Goal: Obtain resource: Download file/media

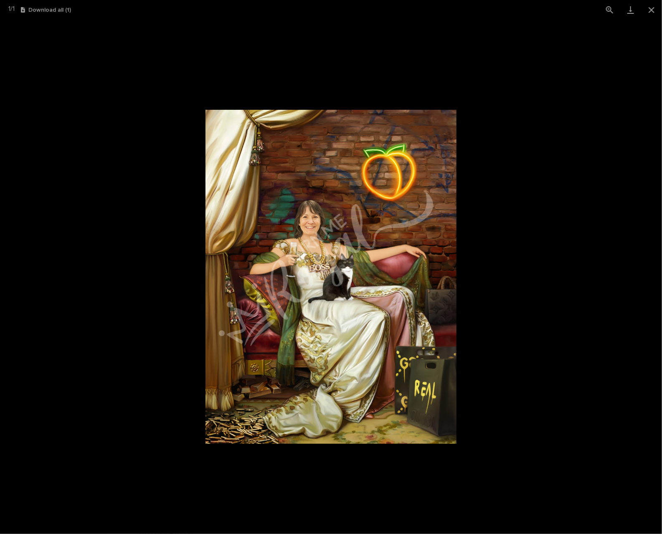
scroll to position [1181, 0]
click at [655, 8] on button "Close gallery" at bounding box center [651, 10] width 21 height 20
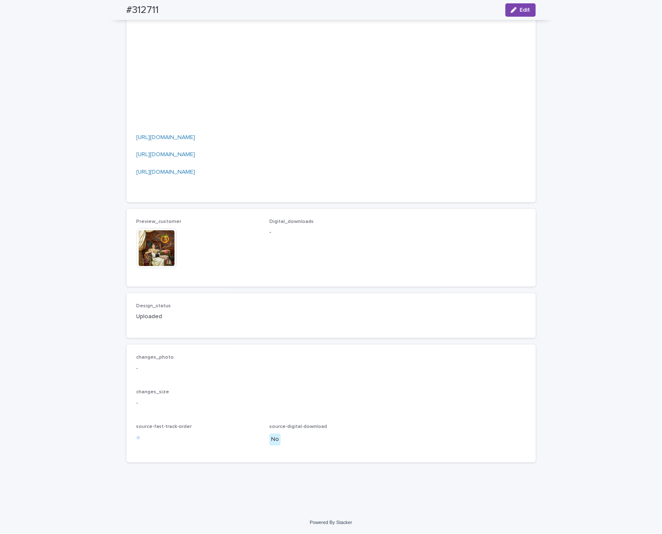
click at [152, 247] on img at bounding box center [157, 248] width 40 height 40
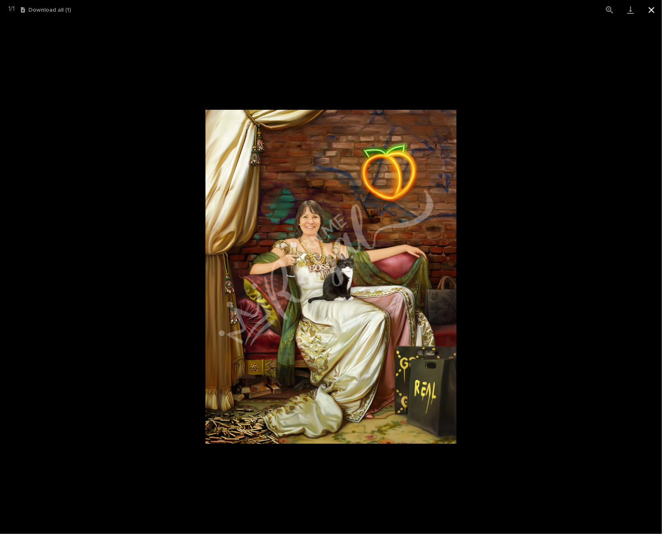
click at [653, 13] on button "Close gallery" at bounding box center [651, 10] width 21 height 20
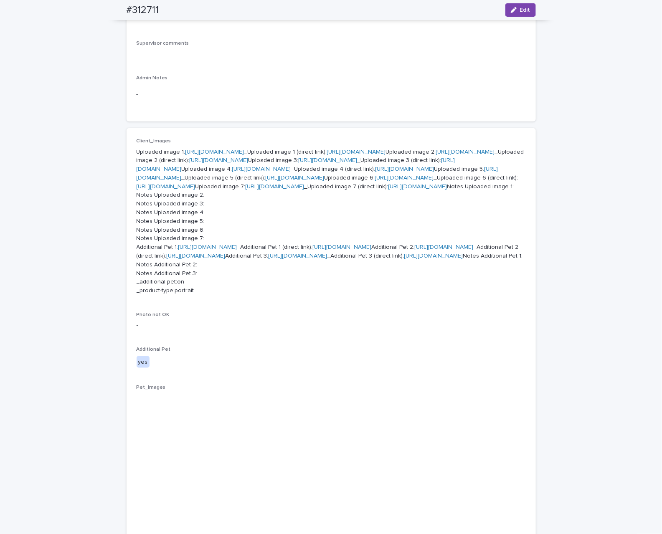
scroll to position [241, 0]
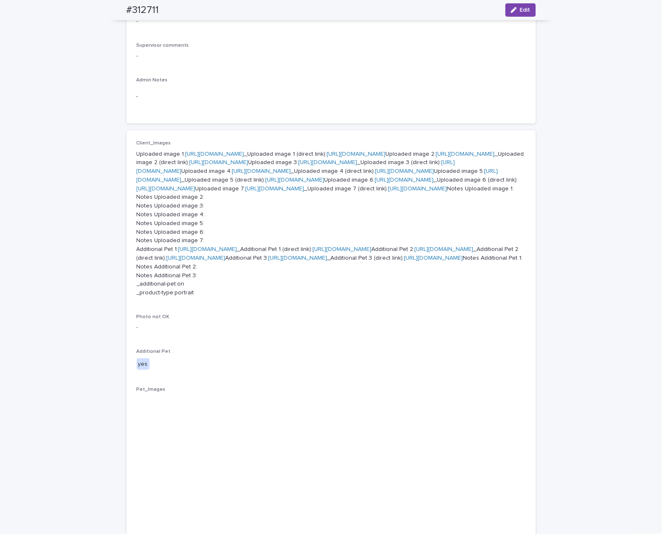
click at [327, 157] on link "https://files.getuploadkit.com/e11cfb23-3d37-4f5e-b252-d52a065c0f83/d5a1e1da-ee…" at bounding box center [356, 154] width 59 height 6
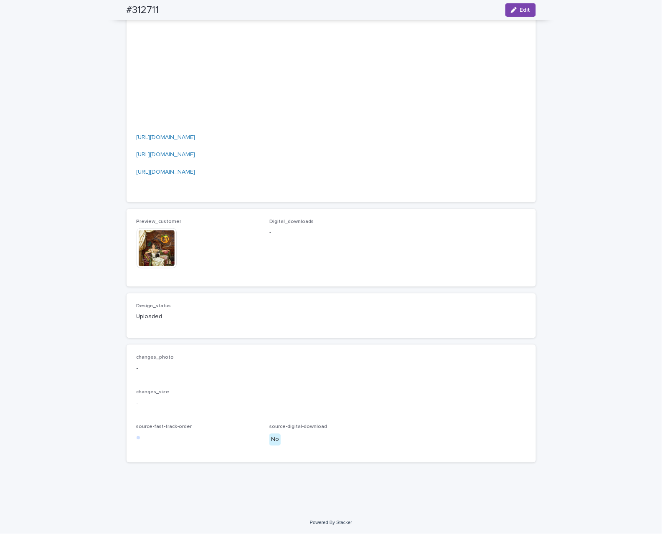
scroll to position [930, 0]
click at [157, 268] on img at bounding box center [157, 248] width 40 height 40
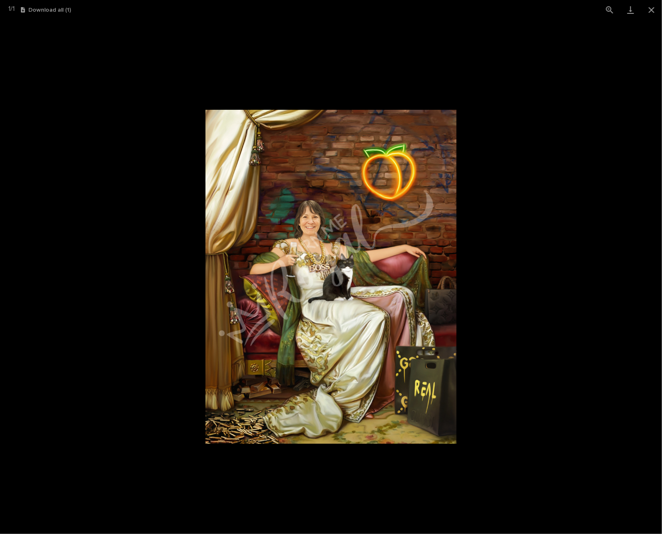
drag, startPoint x: 649, startPoint y: 7, endPoint x: 547, endPoint y: 0, distance: 102.1
click at [649, 7] on button "Close gallery" at bounding box center [651, 10] width 21 height 20
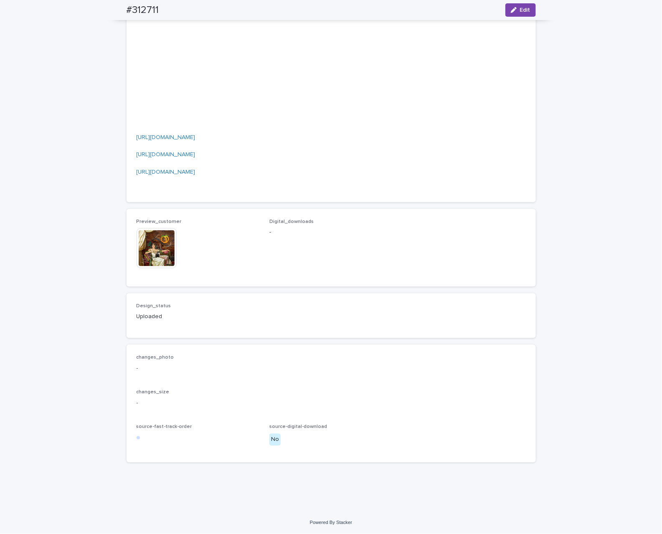
scroll to position [1181, 0]
click at [149, 261] on img at bounding box center [157, 248] width 40 height 40
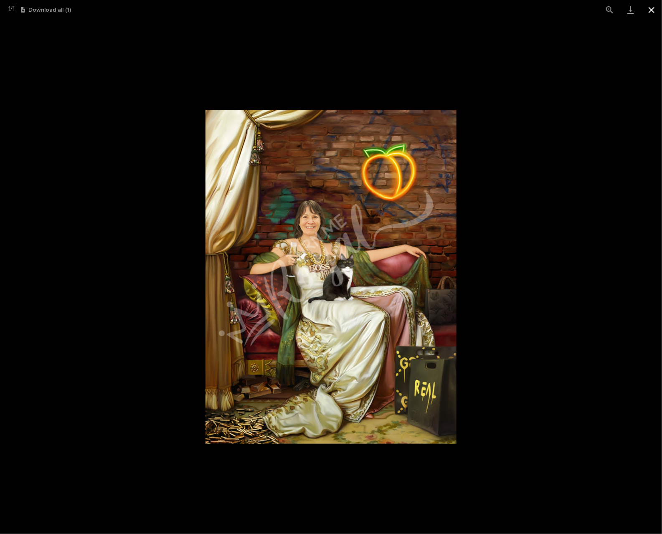
click at [650, 9] on button "Close gallery" at bounding box center [651, 10] width 21 height 20
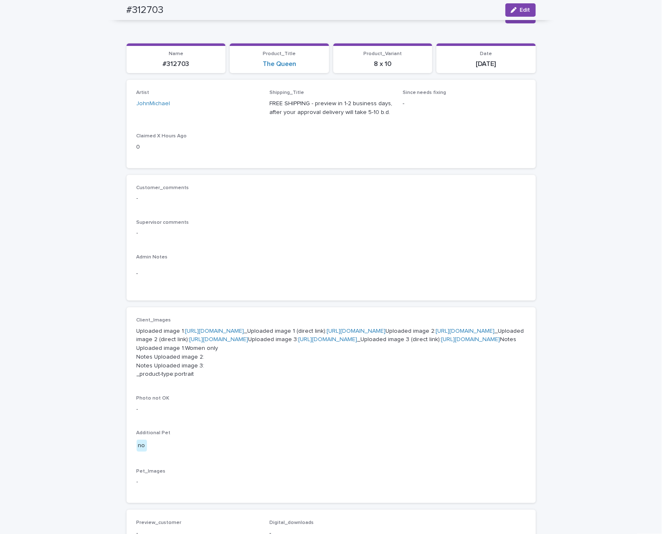
scroll to position [63, 0]
click at [327, 335] on link "[URL][DOMAIN_NAME]" at bounding box center [356, 332] width 59 height 6
click at [436, 335] on link "[URL][DOMAIN_NAME]" at bounding box center [465, 332] width 59 height 6
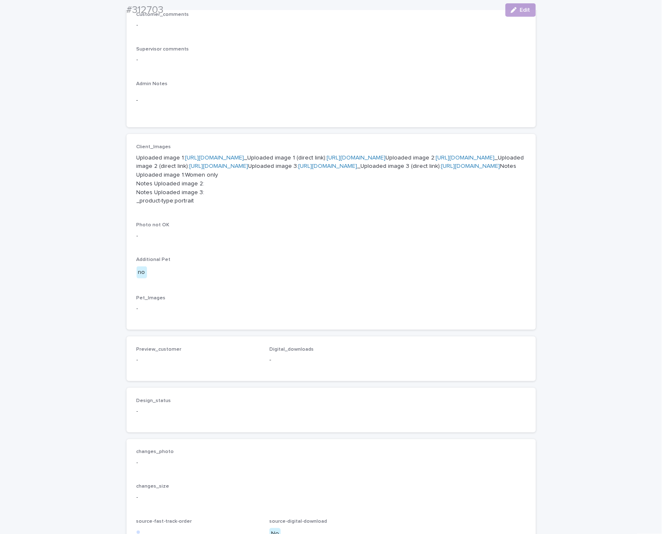
scroll to position [251, 0]
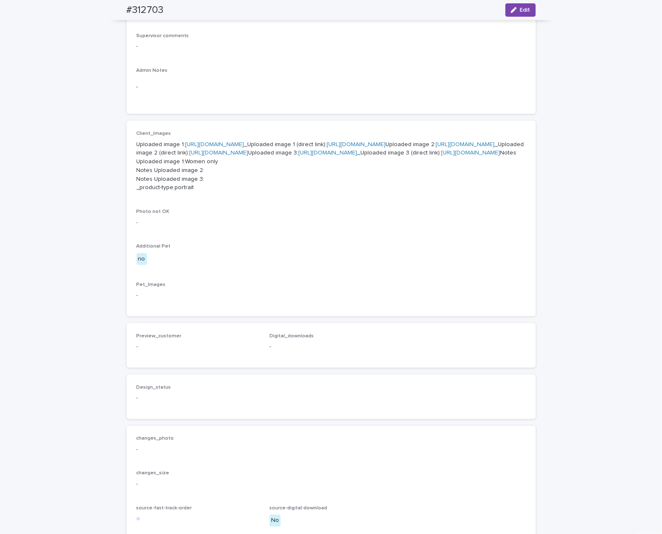
click at [441, 156] on link "https://files.getuploadkit.com/e11cfb23-3d37-4f5e-b252-d52a065c0f83/3b83cf28-6f…" at bounding box center [470, 153] width 59 height 6
